Goal: Information Seeking & Learning: Learn about a topic

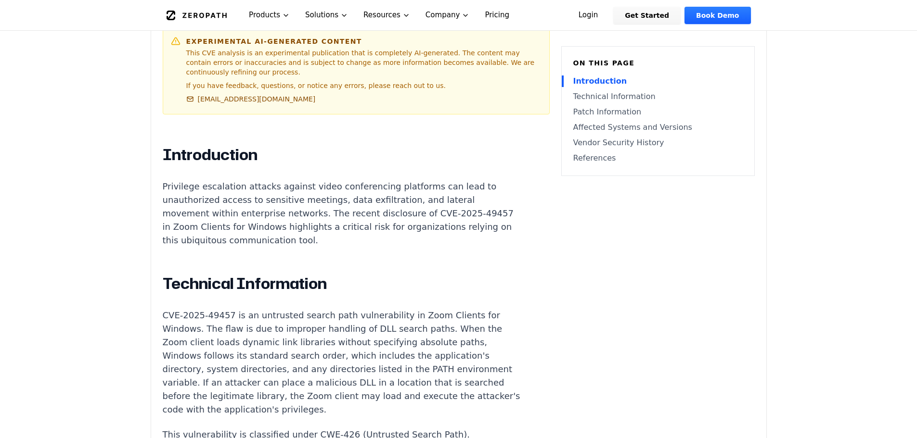
scroll to position [574, 0]
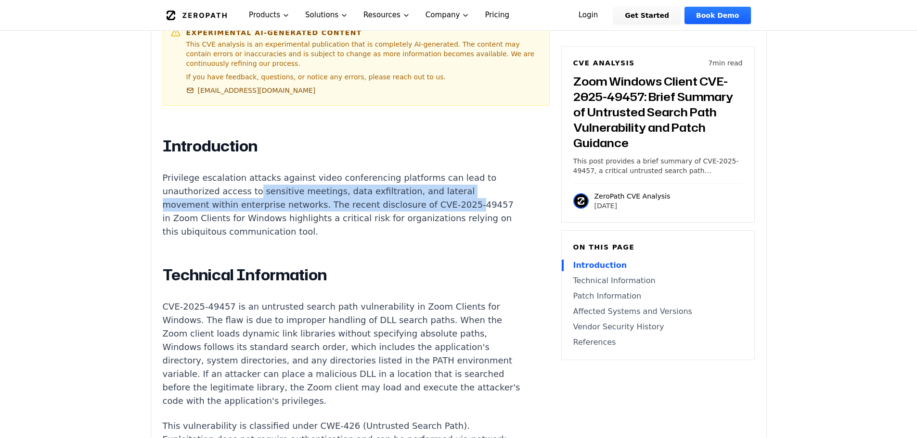
drag, startPoint x: 261, startPoint y: 163, endPoint x: 480, endPoint y: 177, distance: 219.4
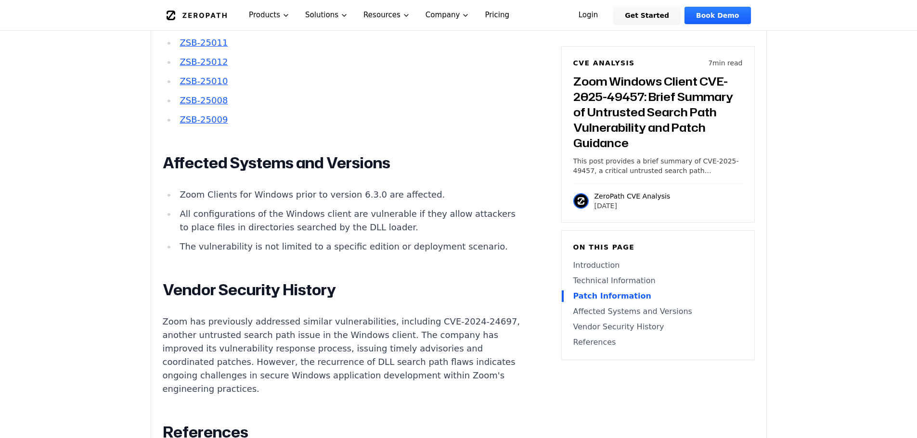
scroll to position [1238, 0]
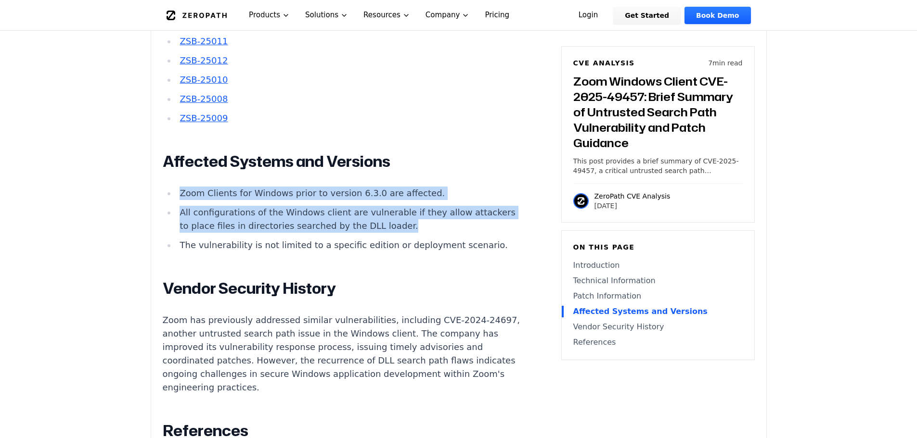
drag, startPoint x: 179, startPoint y: 165, endPoint x: 423, endPoint y: 202, distance: 246.8
click at [423, 203] on ul "Zoom Clients for Windows prior to version 6.3.0 are affected. All configuration…" at bounding box center [342, 219] width 358 height 65
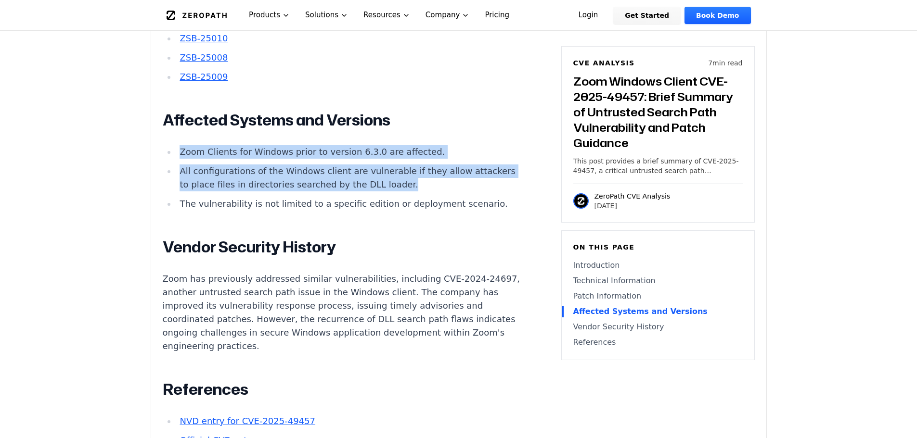
scroll to position [1174, 0]
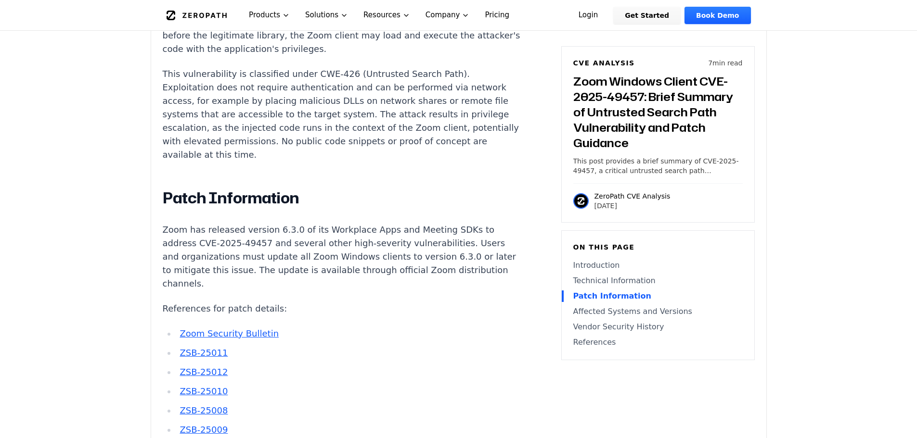
click at [420, 188] on div "Introduction Privilege escalation attacks against video conferencing platforms …" at bounding box center [342, 369] width 358 height 1170
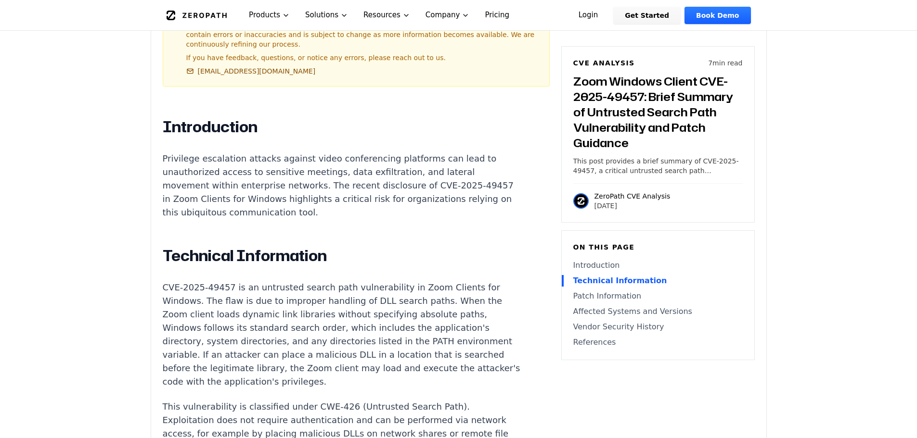
scroll to position [536, 0]
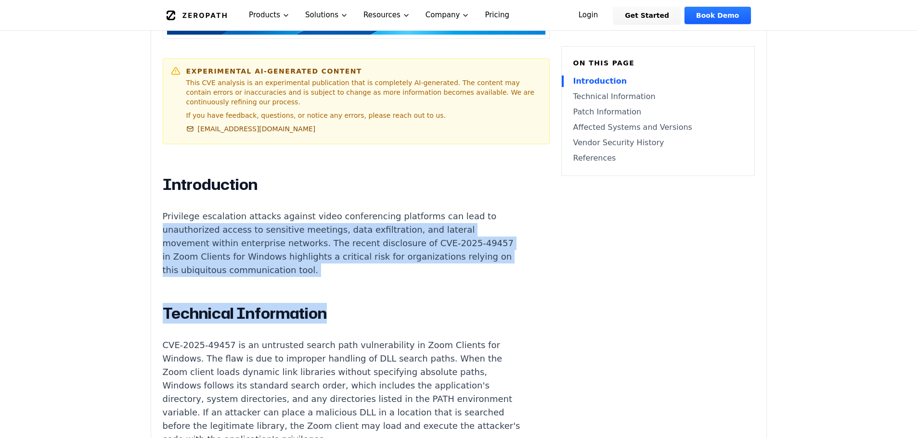
drag, startPoint x: 150, startPoint y: 205, endPoint x: 323, endPoint y: 263, distance: 183.1
click at [352, 243] on p "Privilege escalation attacks against video conferencing platforms can lead to u…" at bounding box center [342, 243] width 358 height 67
click at [356, 248] on p "Privilege escalation attacks against video conferencing platforms can lead to u…" at bounding box center [342, 243] width 358 height 67
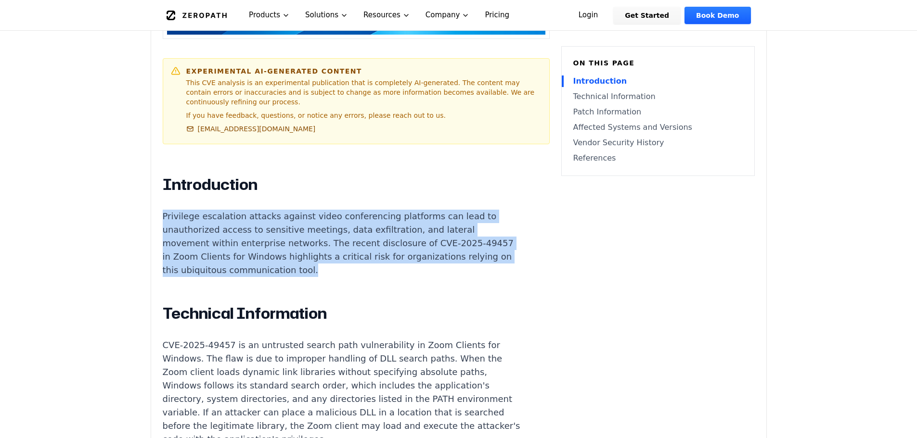
drag, startPoint x: 356, startPoint y: 249, endPoint x: 151, endPoint y: 189, distance: 213.8
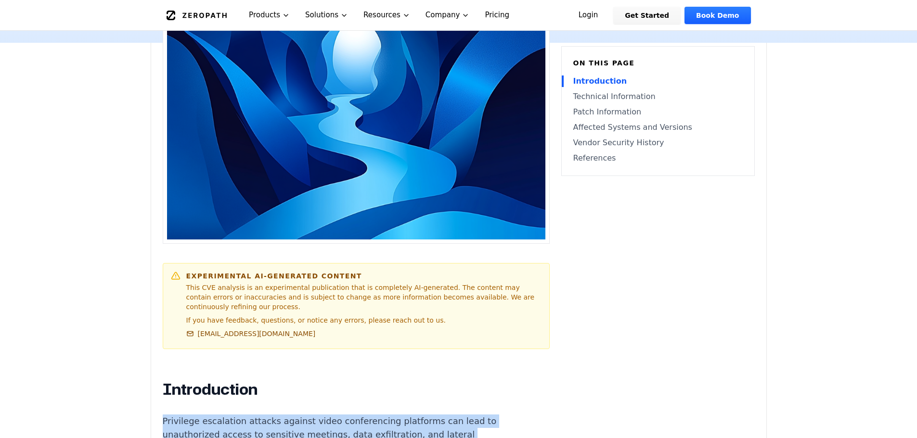
scroll to position [0, 0]
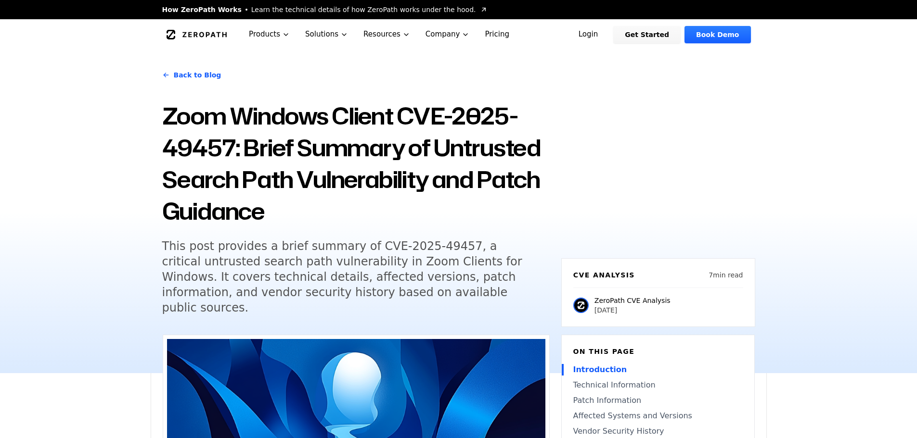
drag, startPoint x: 593, startPoint y: 303, endPoint x: 657, endPoint y: 299, distance: 64.6
click at [608, 298] on div "CVE Analysis 7 min read ZeroPath CVE Analysis [DATE]" at bounding box center [658, 292] width 194 height 69
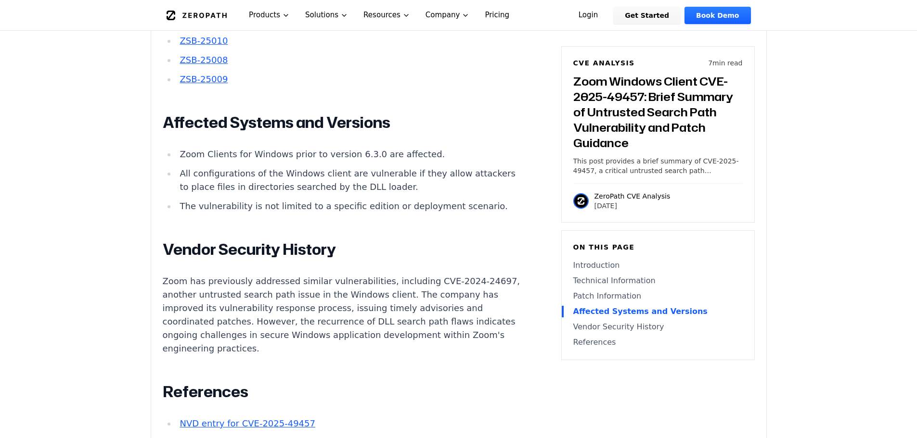
scroll to position [1277, 0]
drag, startPoint x: 299, startPoint y: 135, endPoint x: 410, endPoint y: 120, distance: 111.6
click at [410, 120] on div "Introduction Privilege escalation attacks against video conferencing platforms …" at bounding box center [342, 19] width 358 height 1170
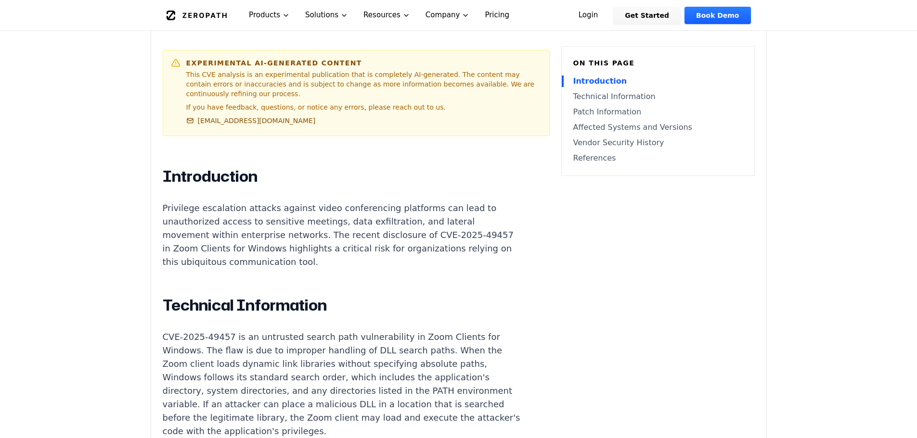
scroll to position [545, 0]
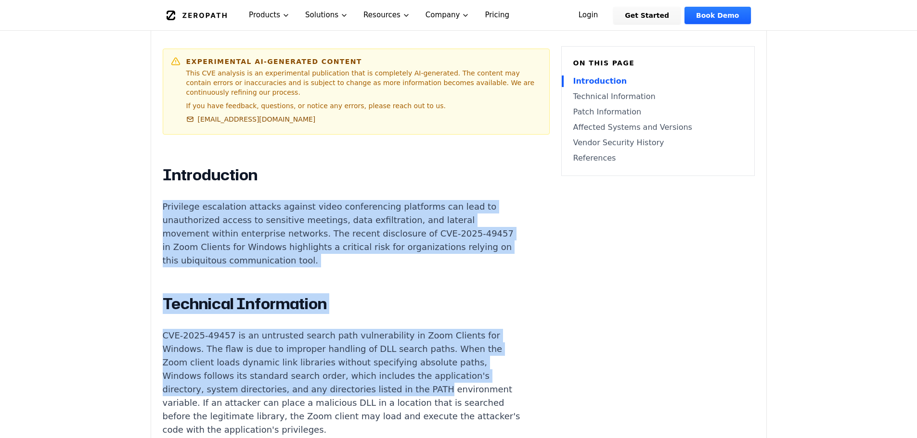
drag, startPoint x: 164, startPoint y: 181, endPoint x: 456, endPoint y: 363, distance: 343.7
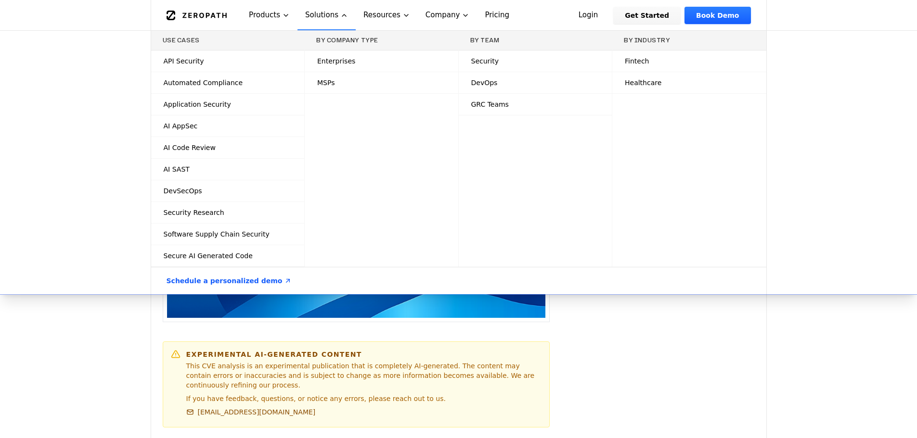
scroll to position [254, 0]
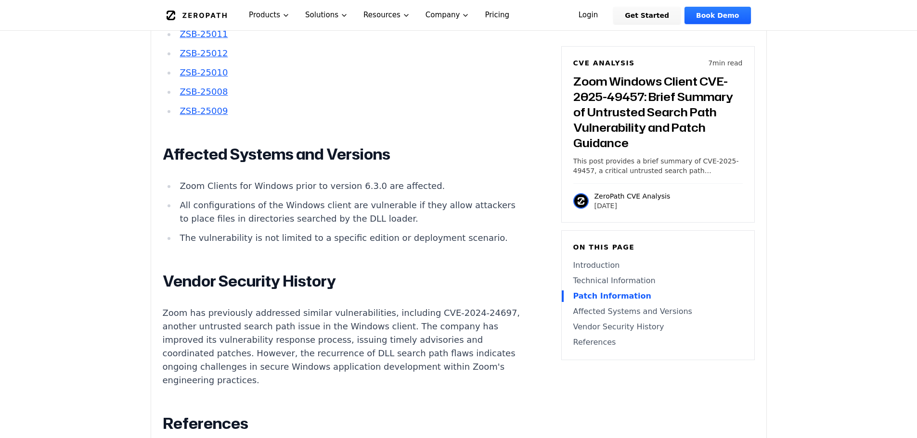
scroll to position [1257, 0]
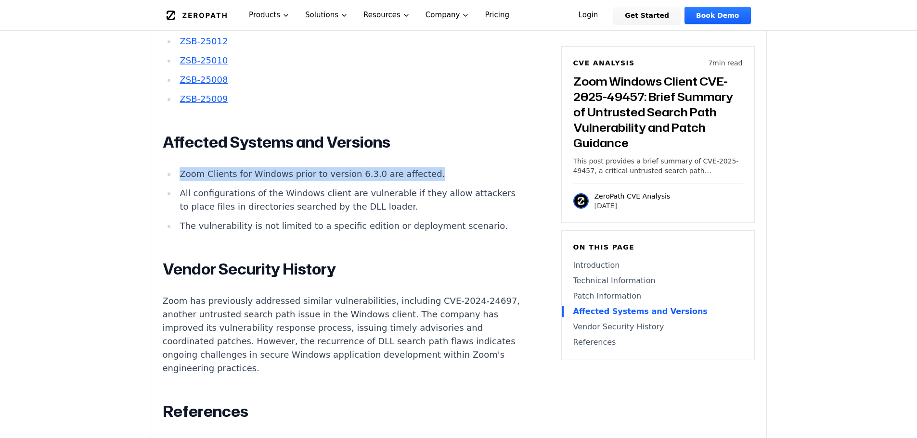
drag, startPoint x: 178, startPoint y: 148, endPoint x: 432, endPoint y: 152, distance: 253.6
click at [432, 167] on ul "Zoom Clients for Windows prior to version 6.3.0 are affected. All configuration…" at bounding box center [342, 199] width 358 height 65
